Goal: Find specific page/section: Find specific page/section

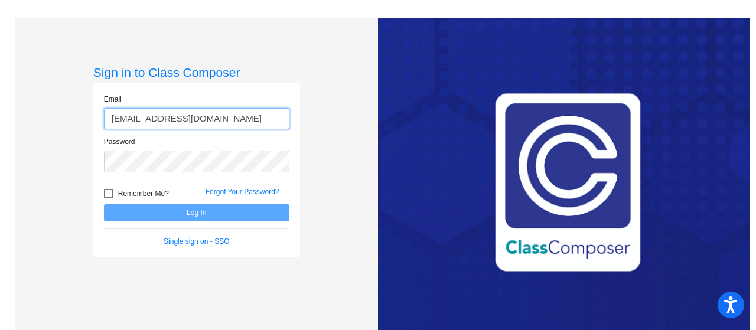
type input "[EMAIL_ADDRESS][DOMAIN_NAME]"
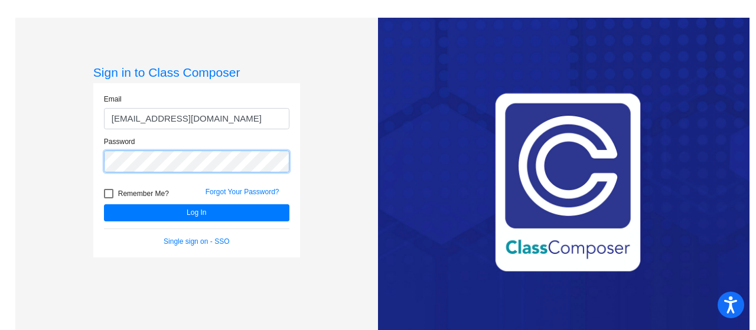
click at [104, 204] on button "Log In" at bounding box center [197, 212] width 186 height 17
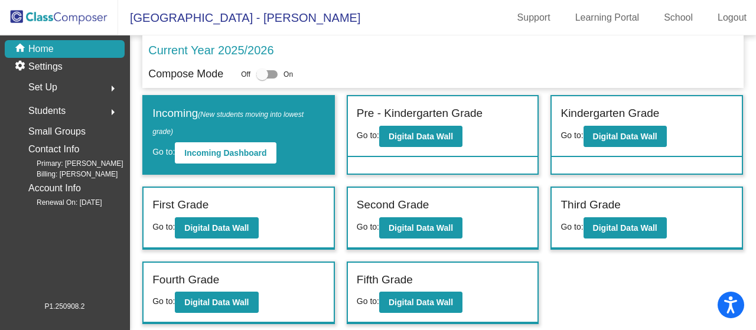
click at [114, 88] on mat-icon "arrow_right" at bounding box center [113, 89] width 14 height 14
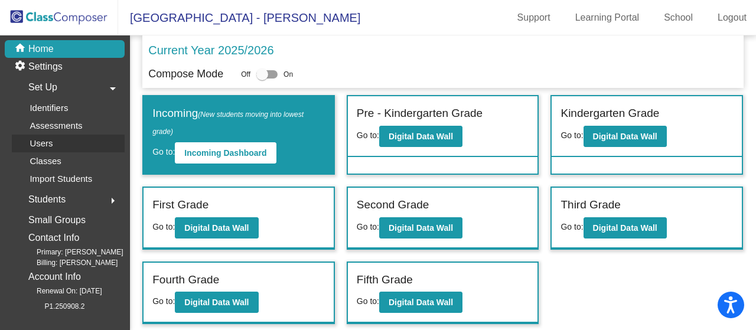
click at [56, 145] on div "Users" at bounding box center [37, 144] width 51 height 18
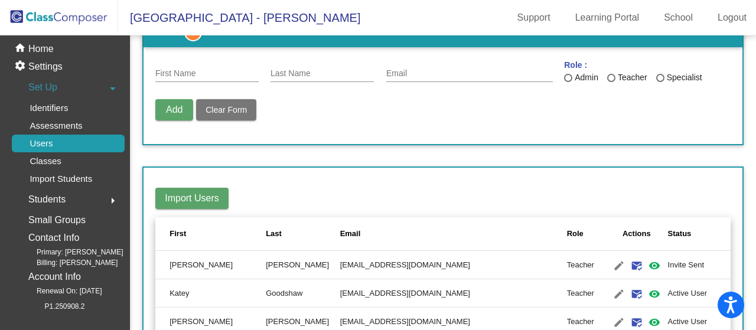
scroll to position [40, 0]
